Goal: Find specific page/section

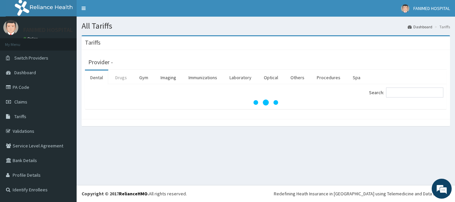
click at [115, 78] on link "Drugs" at bounding box center [121, 78] width 22 height 14
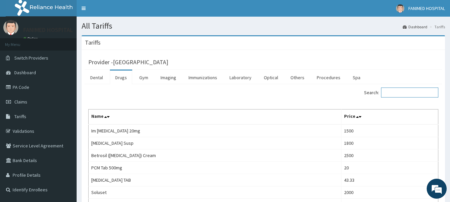
click at [397, 93] on input "Search:" at bounding box center [409, 93] width 57 height 10
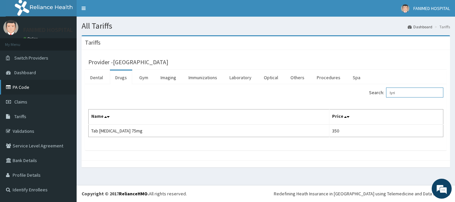
type input "lyri"
click at [16, 90] on link "PA Code" at bounding box center [38, 87] width 77 height 15
